Goal: Communication & Community: Ask a question

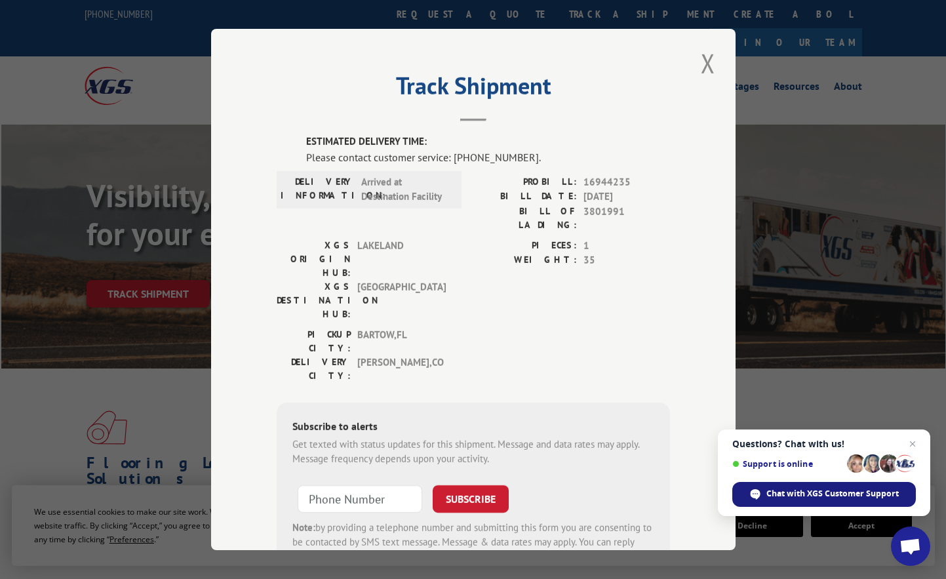
click at [809, 496] on span "Chat with XGS Customer Support" at bounding box center [832, 494] width 132 height 12
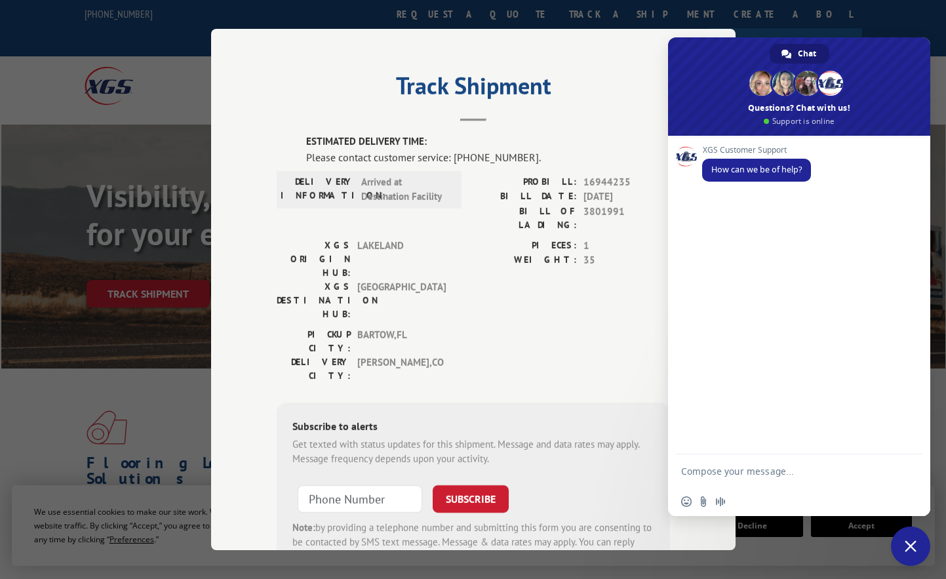
click at [749, 478] on textarea "Compose your message..." at bounding box center [786, 470] width 210 height 33
type textarea "Hello!"
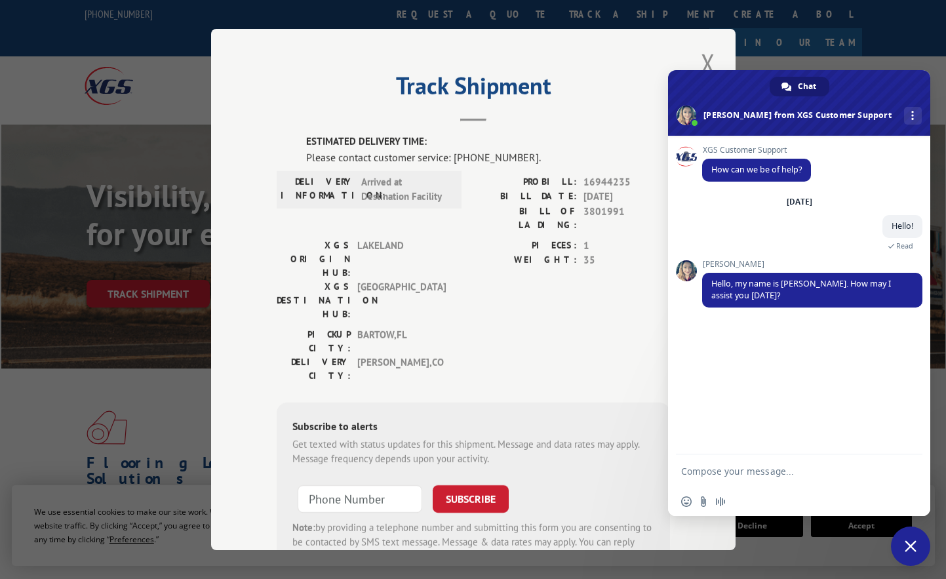
click at [746, 478] on textarea "Compose your message..." at bounding box center [786, 470] width 210 height 33
paste textarea "16944235"
click at [752, 460] on textarea "Do you know whrn my package 16944235 will be delivered?" at bounding box center [786, 464] width 210 height 45
type textarea "Do you know when my package 16944235 will be delivered?"
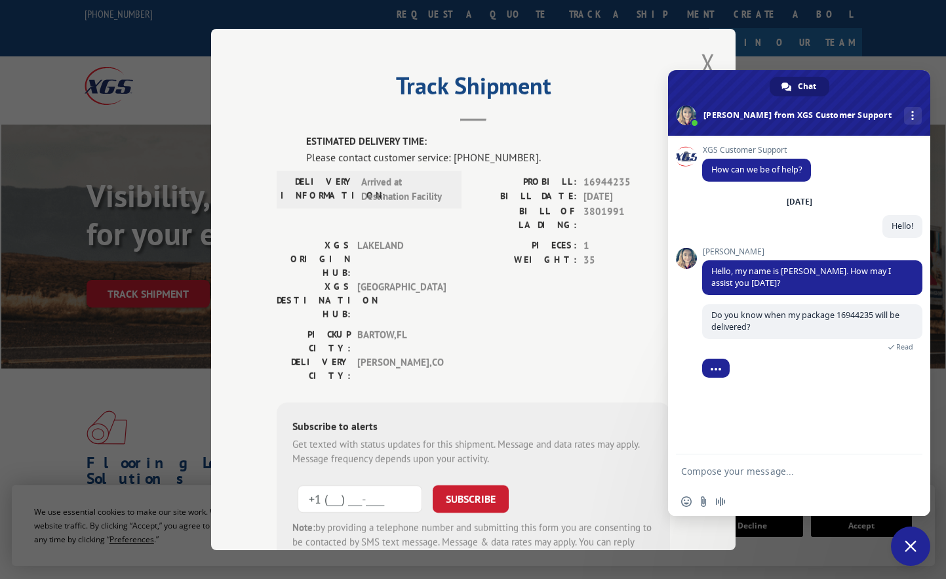
click at [363, 485] on input "+1 (___) ___-____" at bounding box center [360, 499] width 125 height 28
paste input "970) 326-6153"
type input "[PHONE_NUMBER]"
click at [473, 485] on button "SUBSCRIBE" at bounding box center [471, 499] width 76 height 28
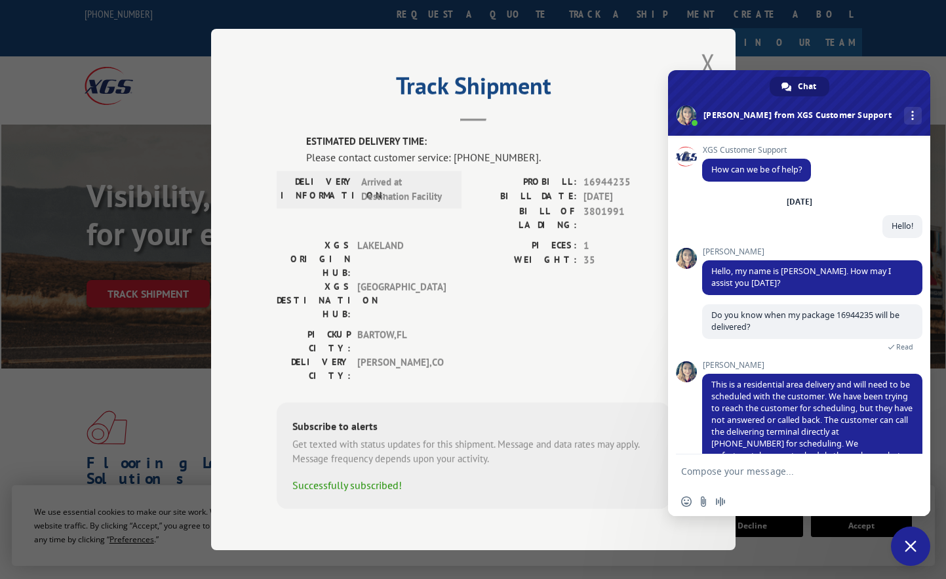
scroll to position [28, 0]
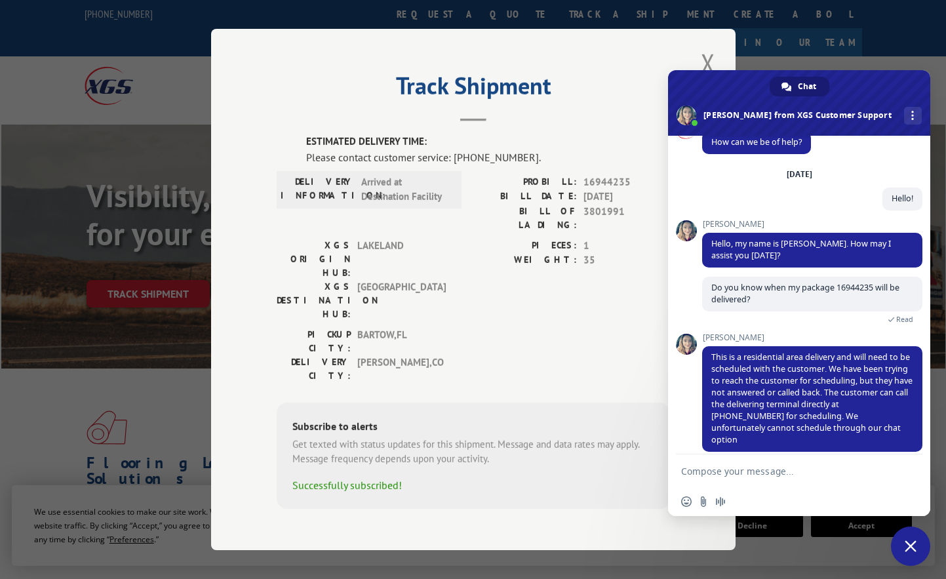
click at [725, 469] on textarea "Compose your message..." at bounding box center [786, 470] width 210 height 33
type textarea "Which number have you tried to call?"
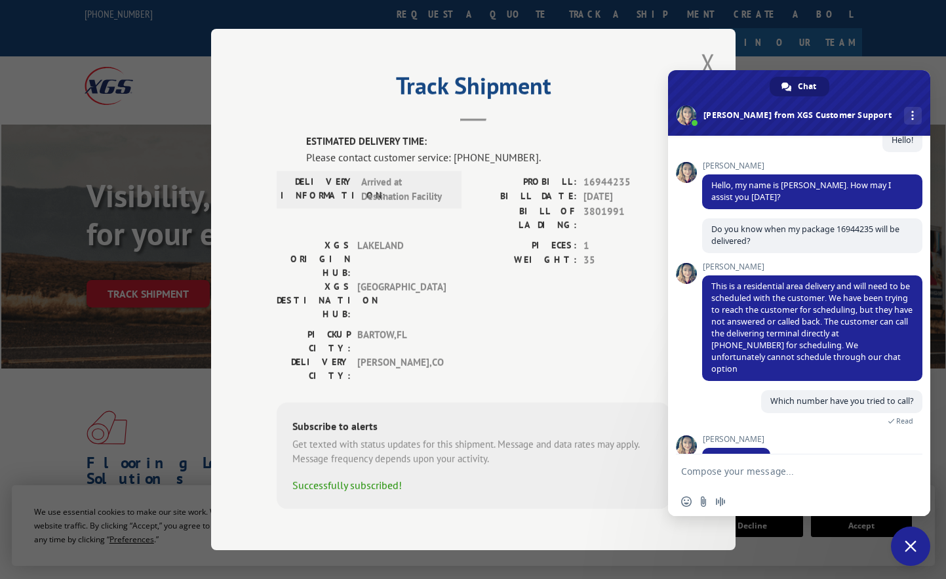
scroll to position [105, 0]
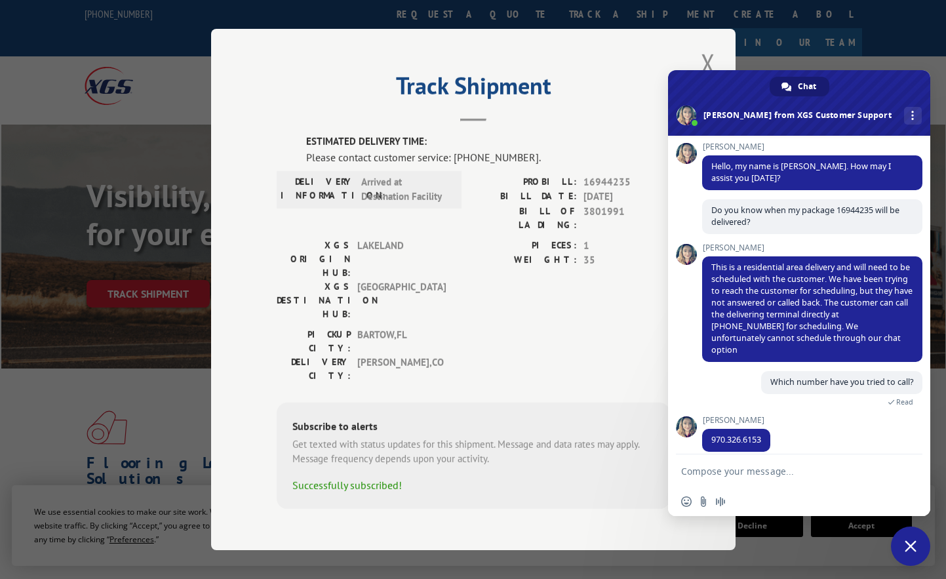
click at [741, 476] on textarea "Compose your message..." at bounding box center [786, 470] width 210 height 33
type textarea "Weird, I have not received anything:( Are u have to send me an email?"
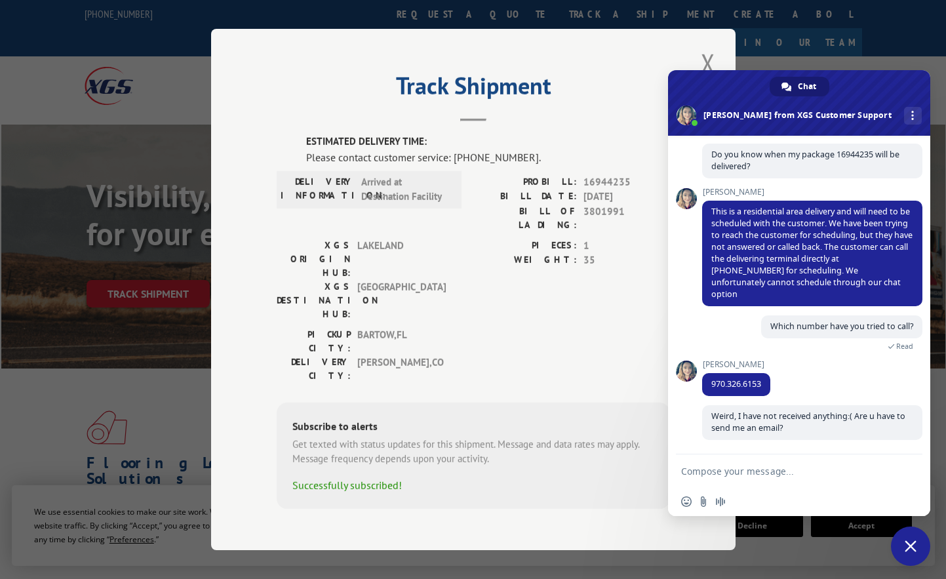
scroll to position [149, 0]
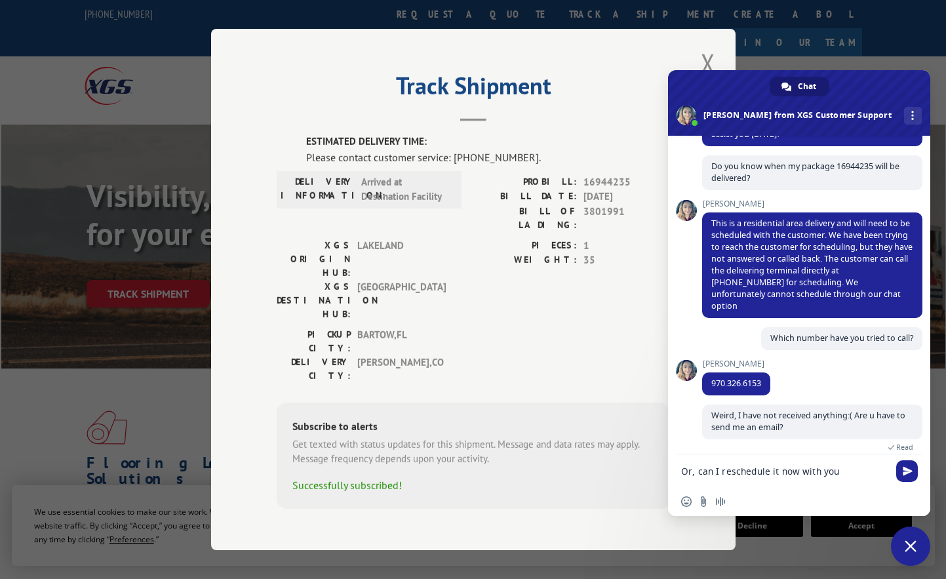
type textarea "Or, can I reschedule it now with you?"
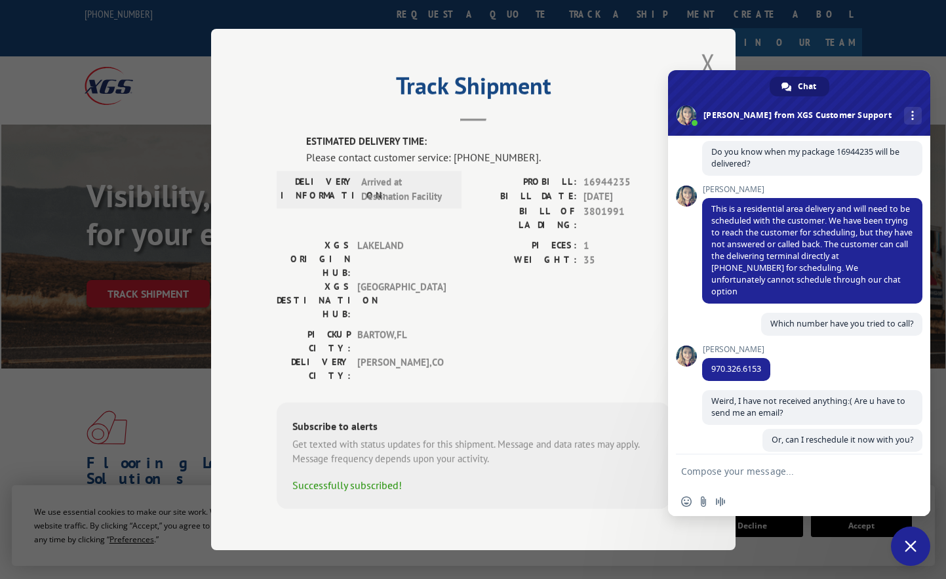
scroll to position [176, 0]
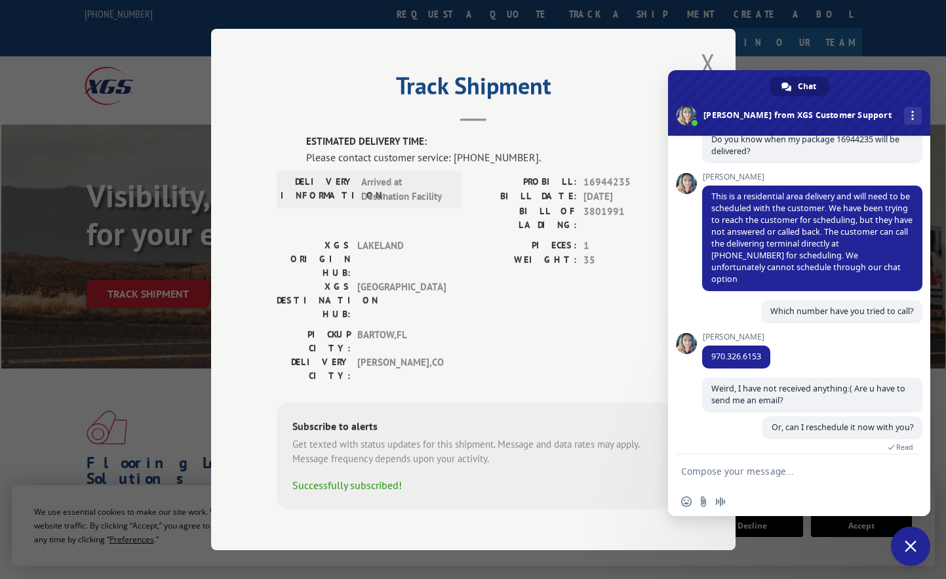
click at [726, 471] on textarea "Compose your message..." at bounding box center [786, 470] width 210 height 33
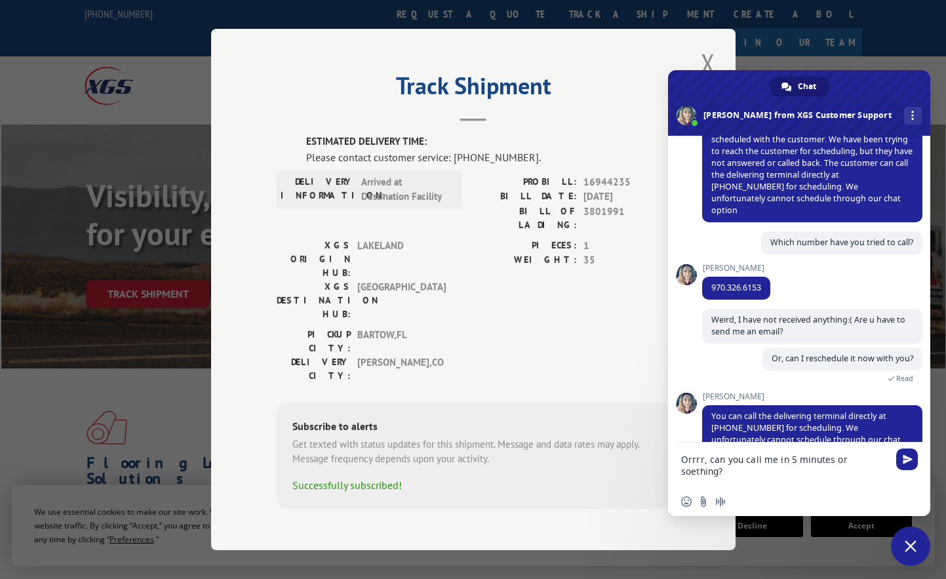
scroll to position [283, 0]
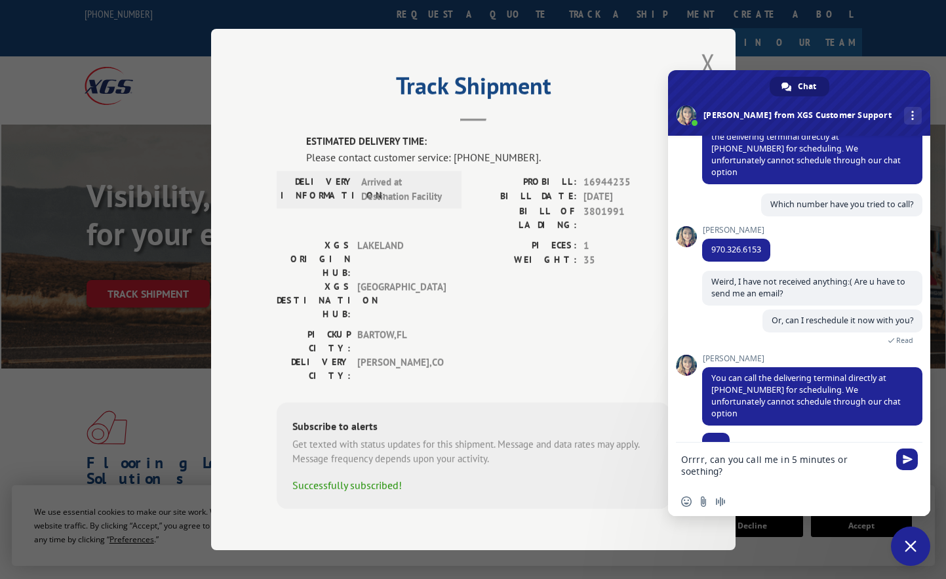
click at [864, 456] on textarea "Orrrr, can you call me in 5 minutes or soething?" at bounding box center [786, 464] width 210 height 45
type textarea "Orrrr, can you call me in 5 minutes or something?"
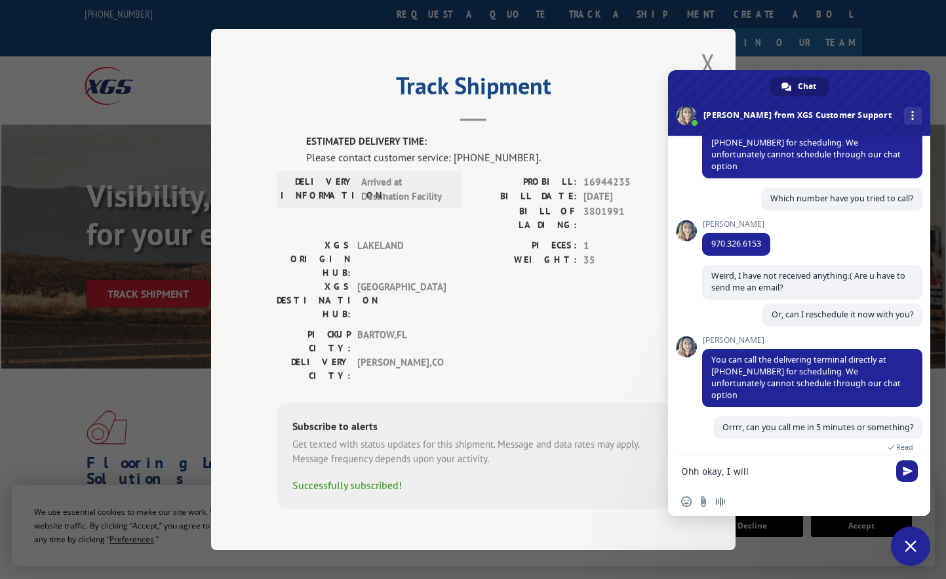
scroll to position [357, 0]
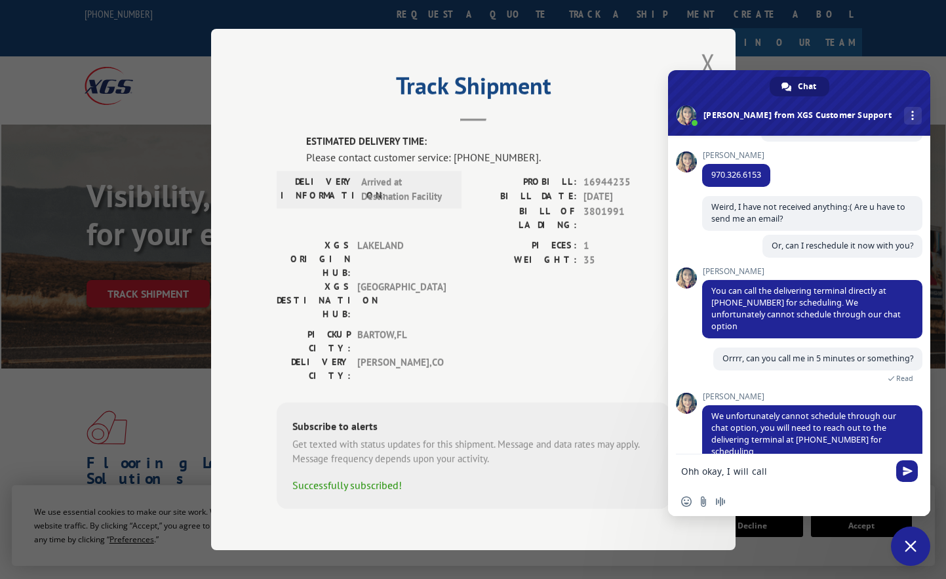
type textarea "Ohh okay, I will call!"
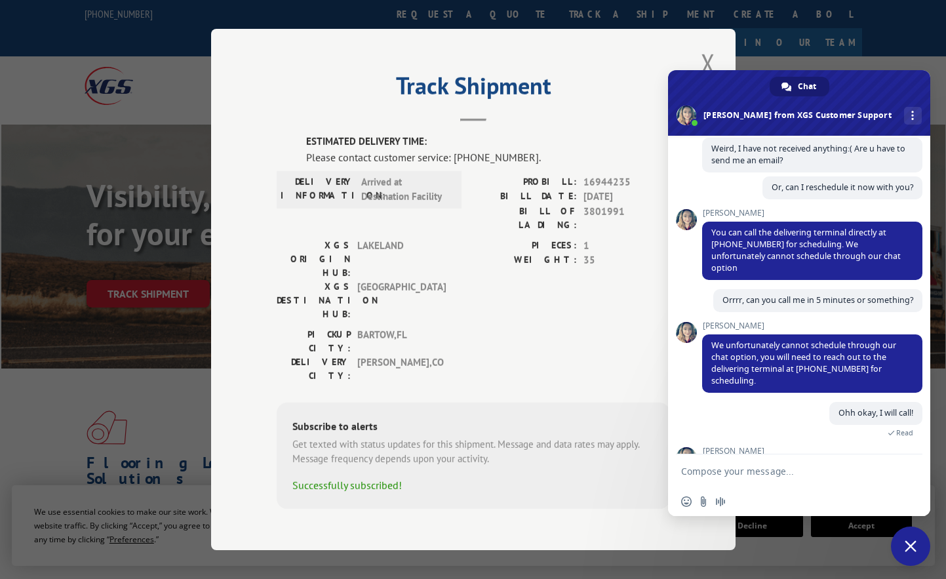
scroll to position [446, 0]
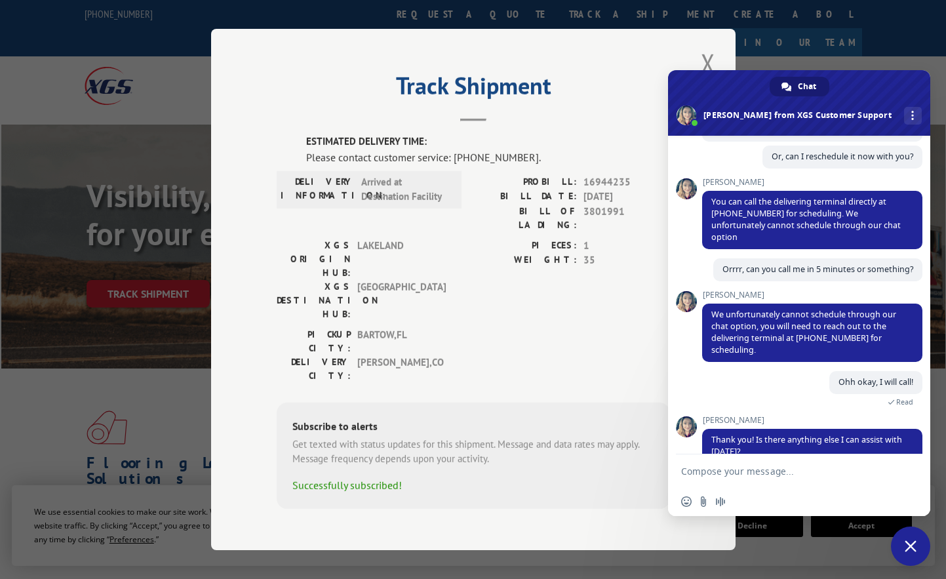
click at [714, 467] on textarea "Compose your message..." at bounding box center [786, 470] width 210 height 33
type textarea "No email about what is happening then?"
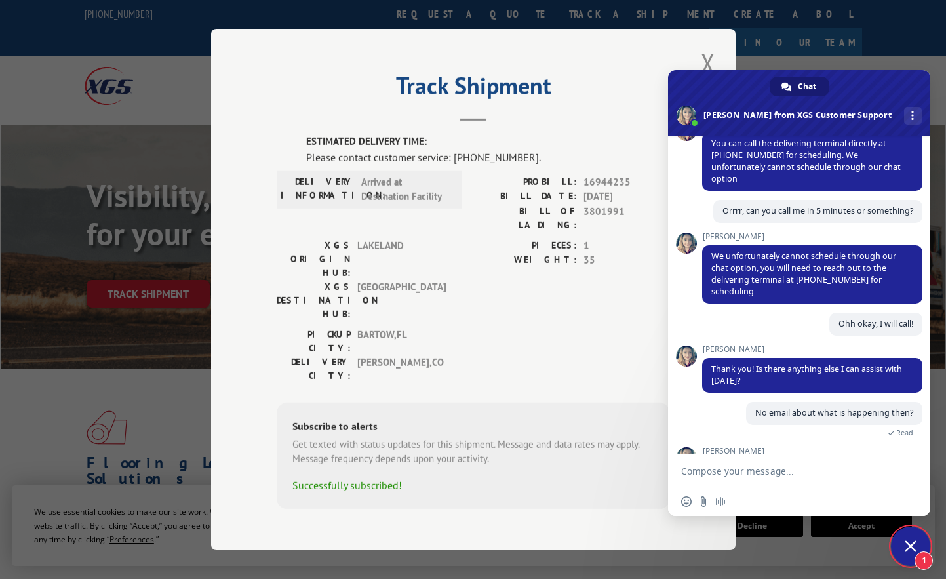
scroll to position [536, 0]
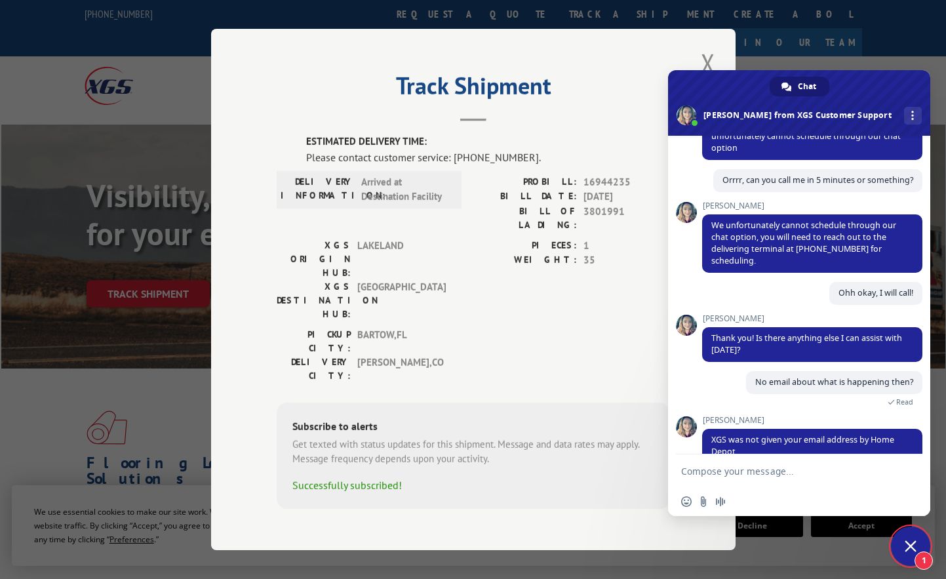
click at [720, 476] on textarea "Compose your message..." at bounding box center [786, 470] width 210 height 33
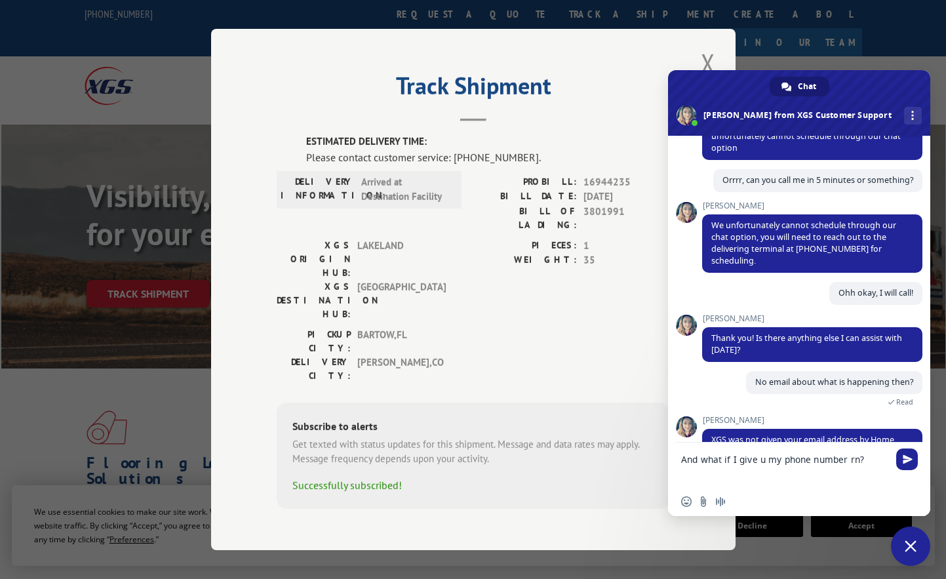
click at [828, 458] on textarea "And what if I give u my phone number rn?" at bounding box center [786, 464] width 210 height 45
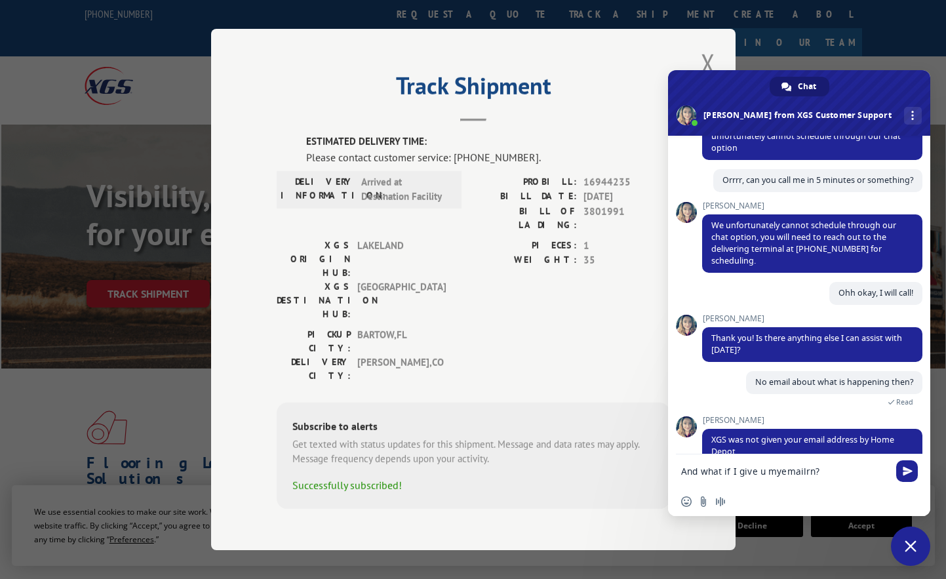
type textarea "And what if I give u myemail rn?"
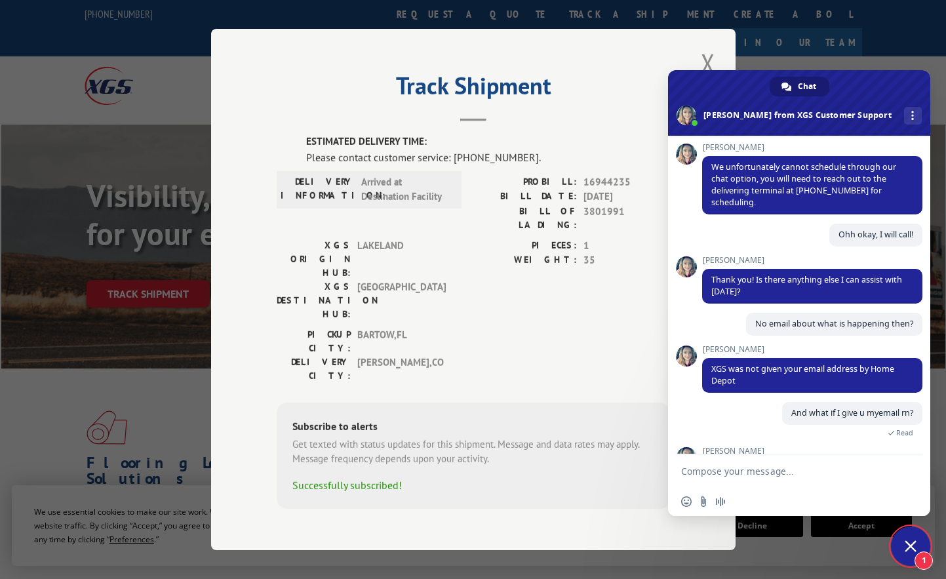
scroll to position [636, 0]
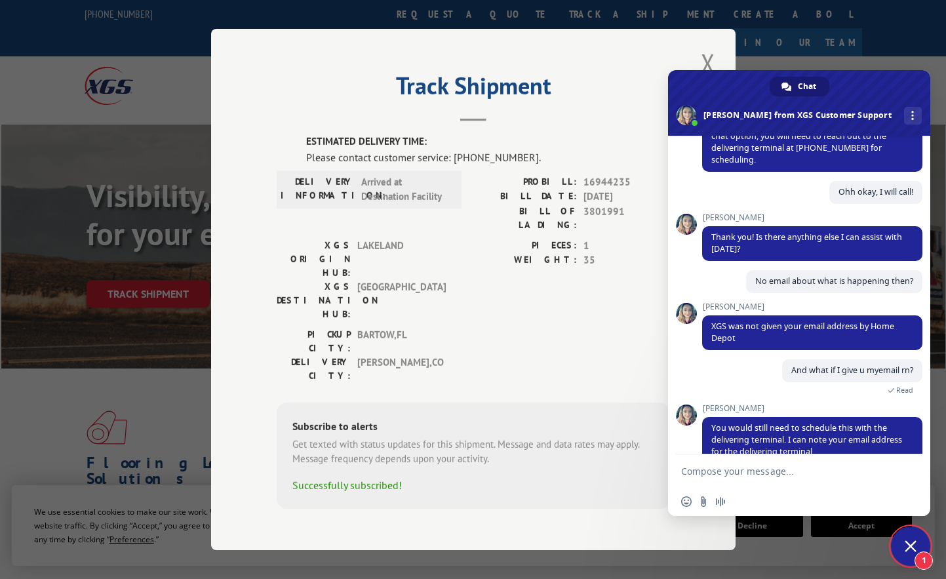
click at [728, 477] on textarea "Compose your message..." at bounding box center [786, 470] width 210 height 33
type textarea "Thanksssssss"
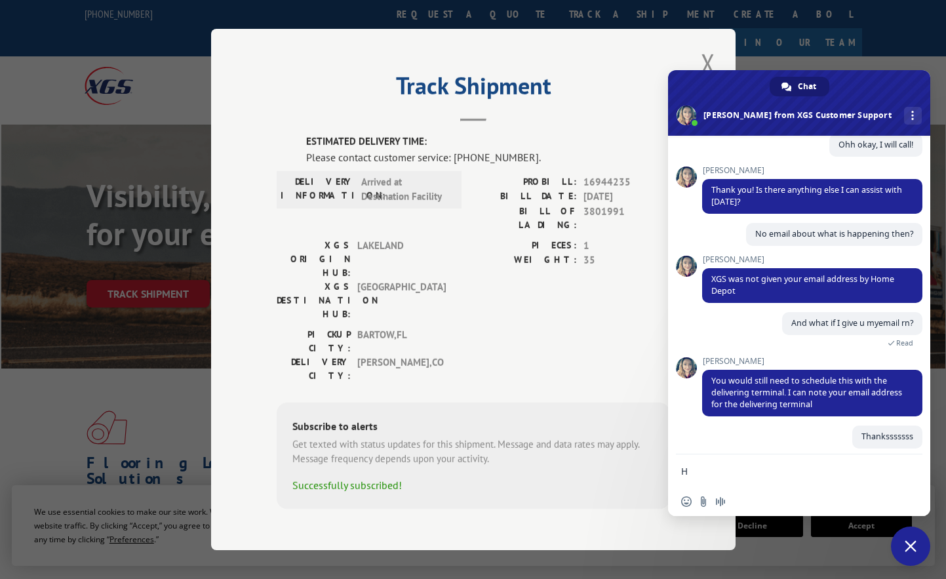
scroll to position [669, 0]
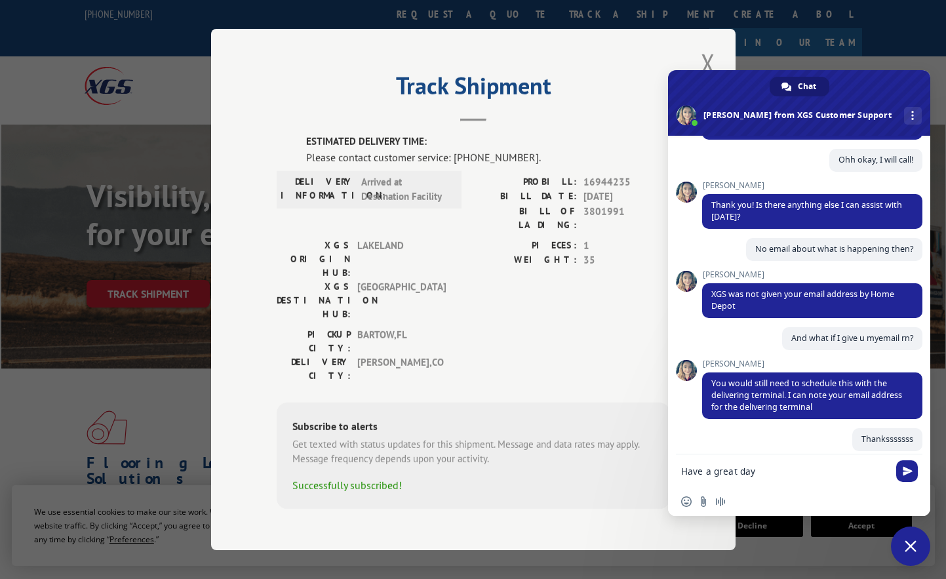
type textarea "Have a great day!"
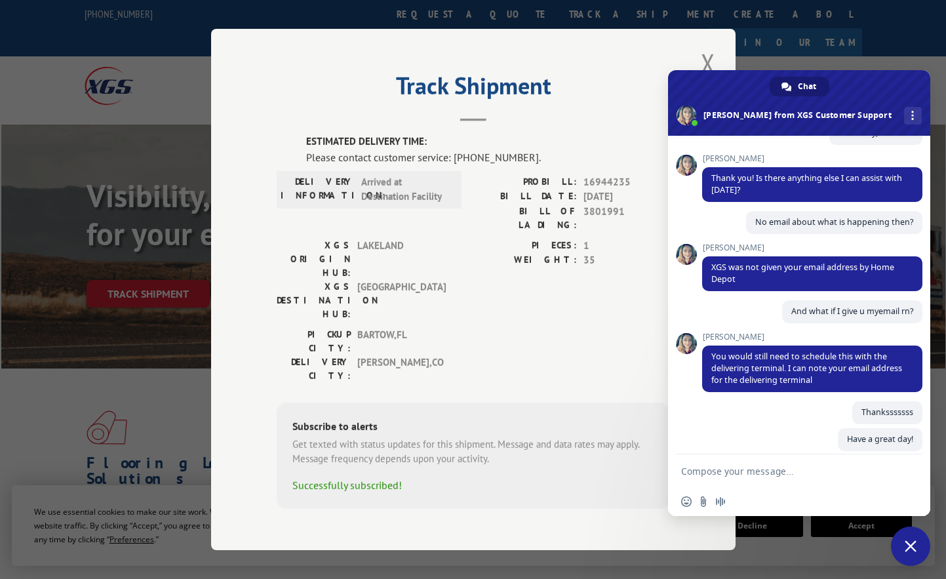
scroll to position [788, 0]
